Goal: Use online tool/utility: Utilize a website feature to perform a specific function

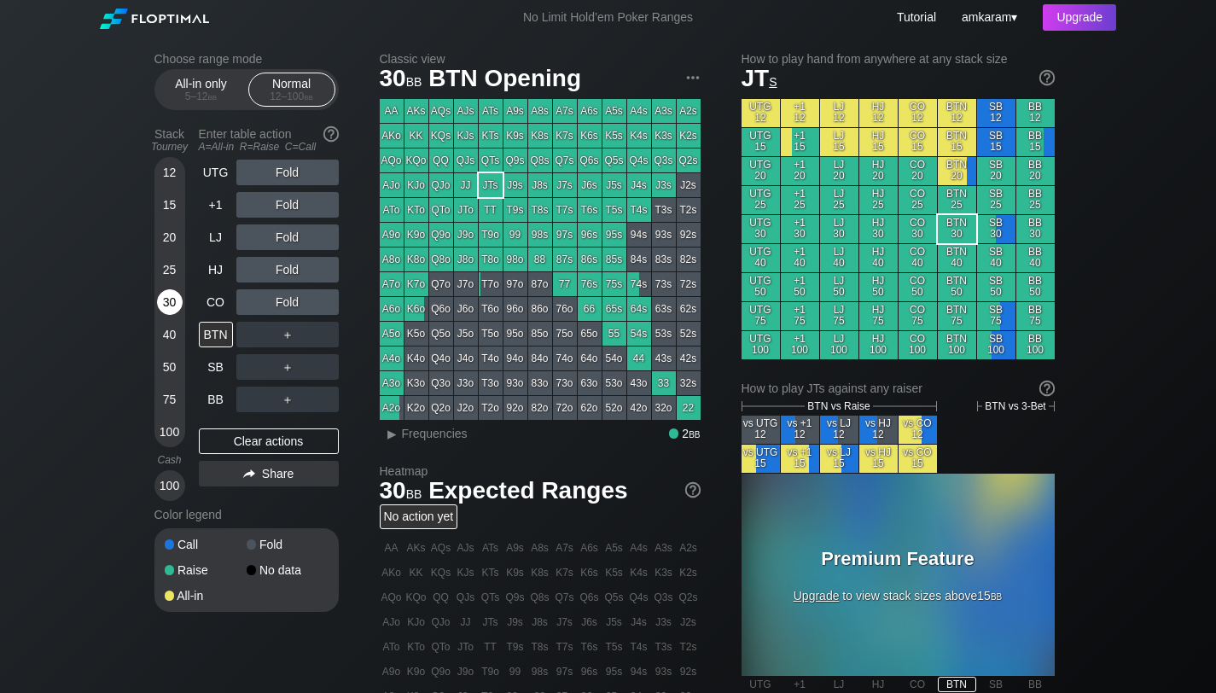
click at [162, 308] on div "30" at bounding box center [170, 302] width 26 height 26
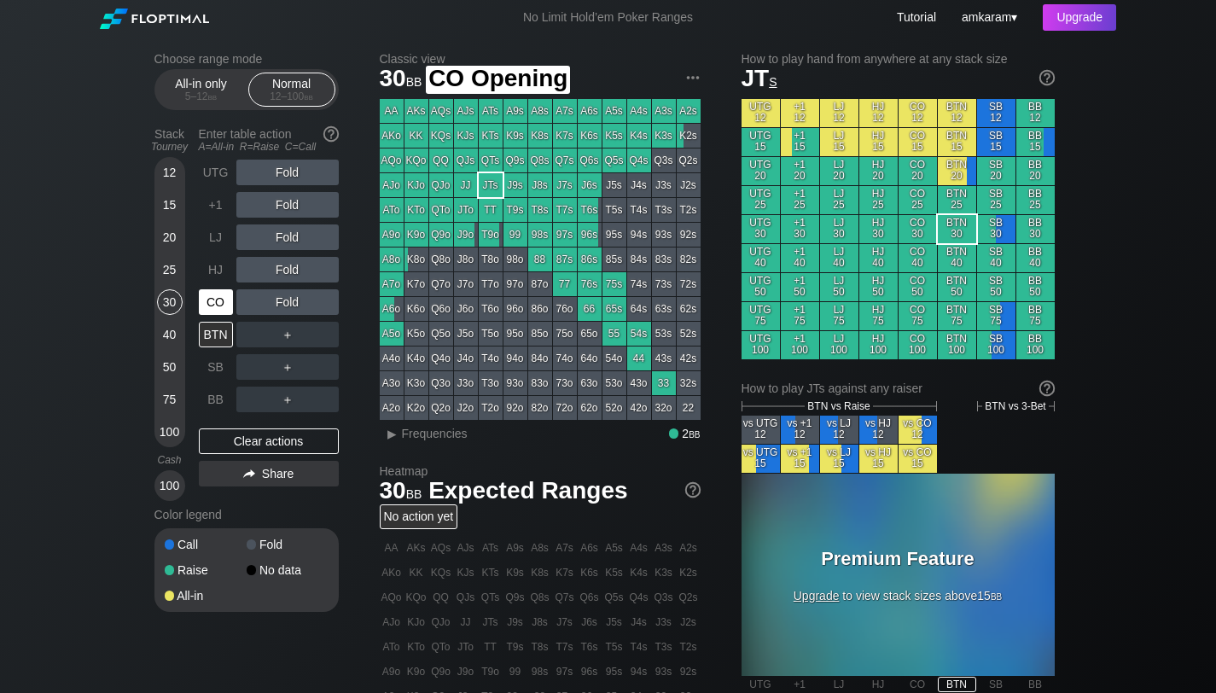
click at [219, 309] on div "CO" at bounding box center [216, 302] width 34 height 26
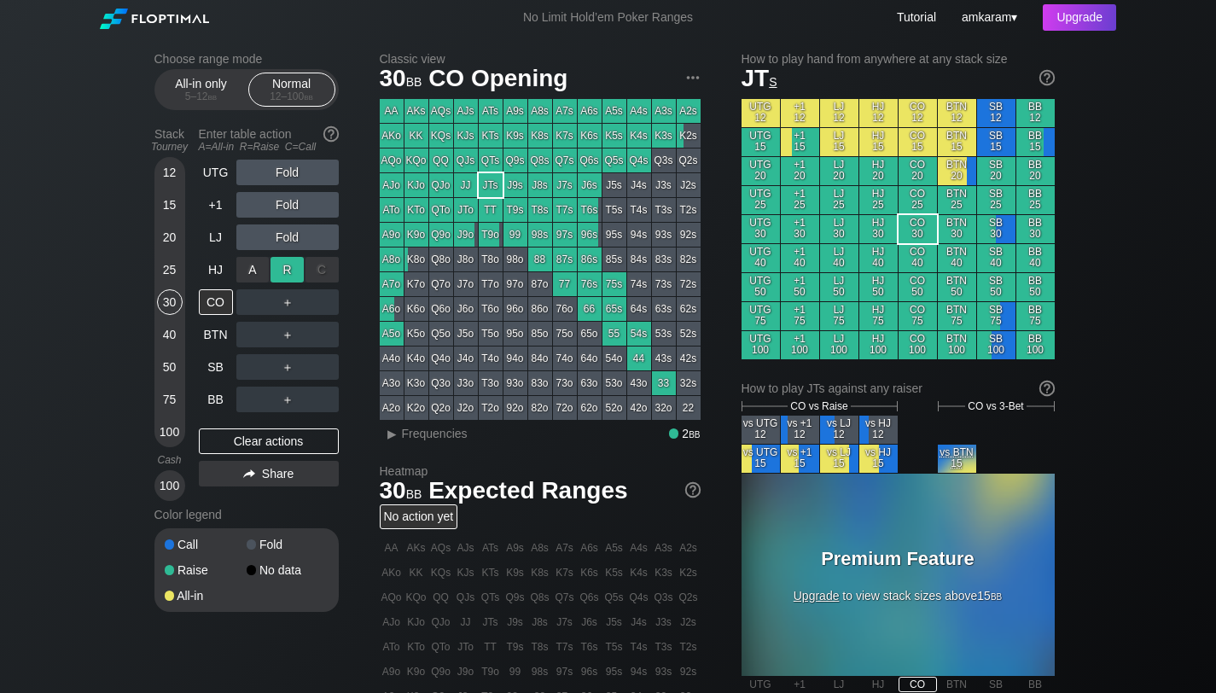
click at [299, 265] on div "R ✕" at bounding box center [286, 270] width 33 height 26
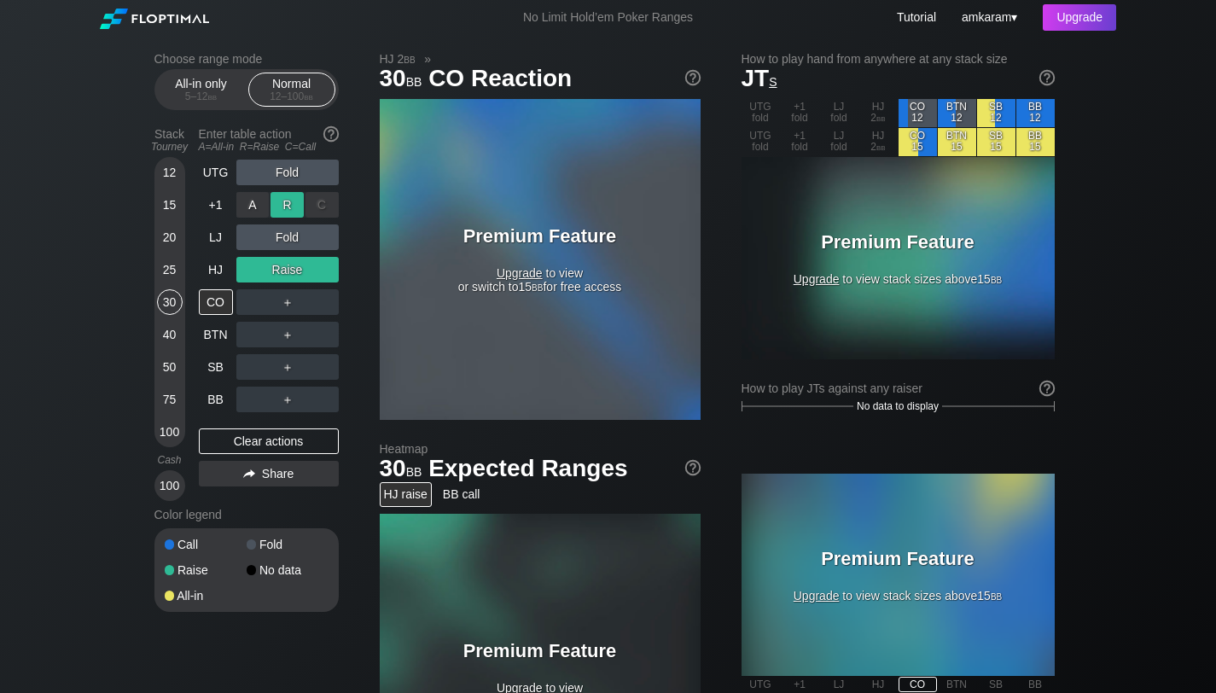
click at [287, 207] on div "R ✕" at bounding box center [286, 205] width 33 height 26
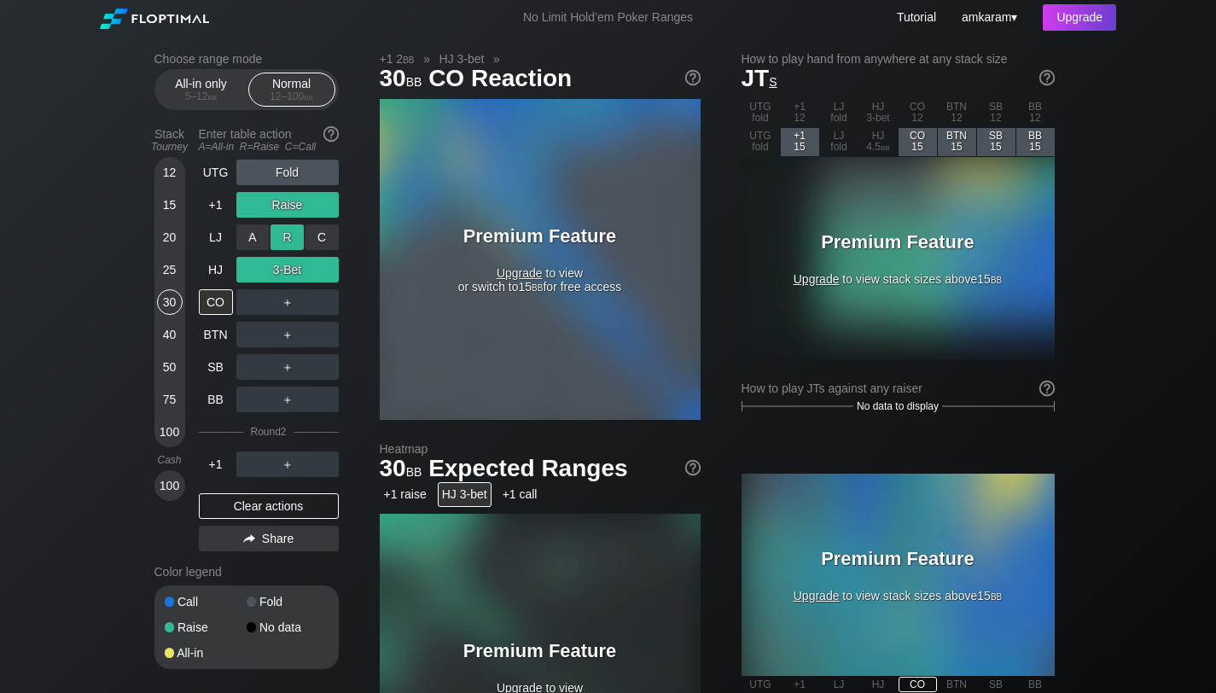
click at [286, 240] on div "R ✕" at bounding box center [286, 237] width 33 height 26
click at [293, 234] on div "R ✕" at bounding box center [286, 237] width 33 height 26
click at [294, 202] on div "R ✕" at bounding box center [286, 205] width 33 height 26
